Goal: Find specific page/section: Find specific page/section

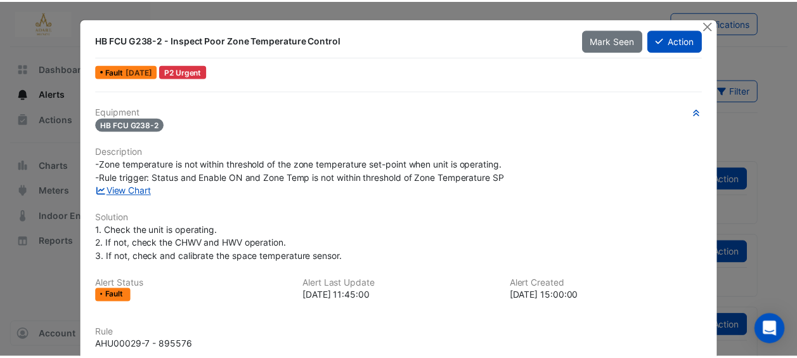
scroll to position [190, 0]
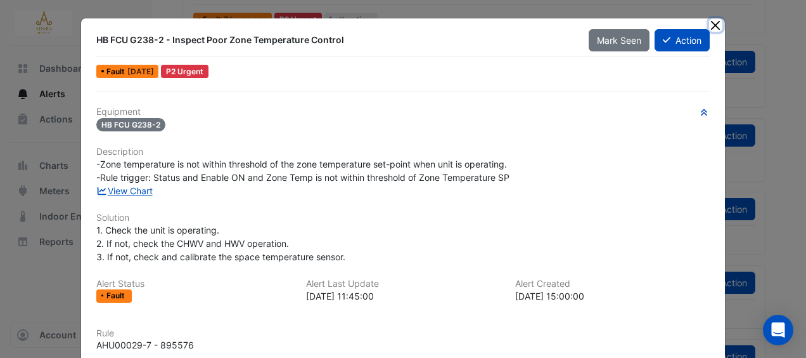
click at [714, 25] on button "Close" at bounding box center [715, 24] width 13 height 13
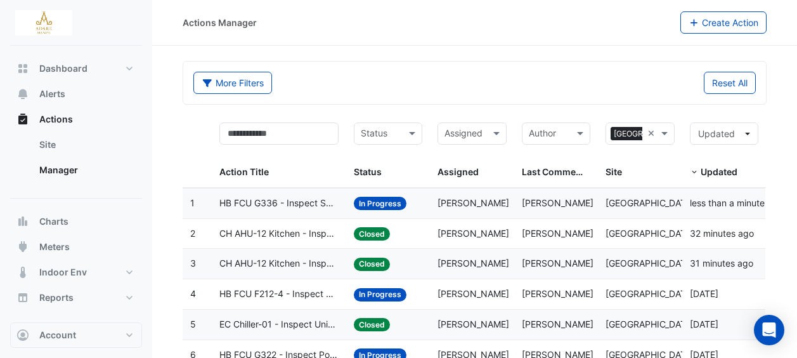
select select "***"
